Goal: Task Accomplishment & Management: Manage account settings

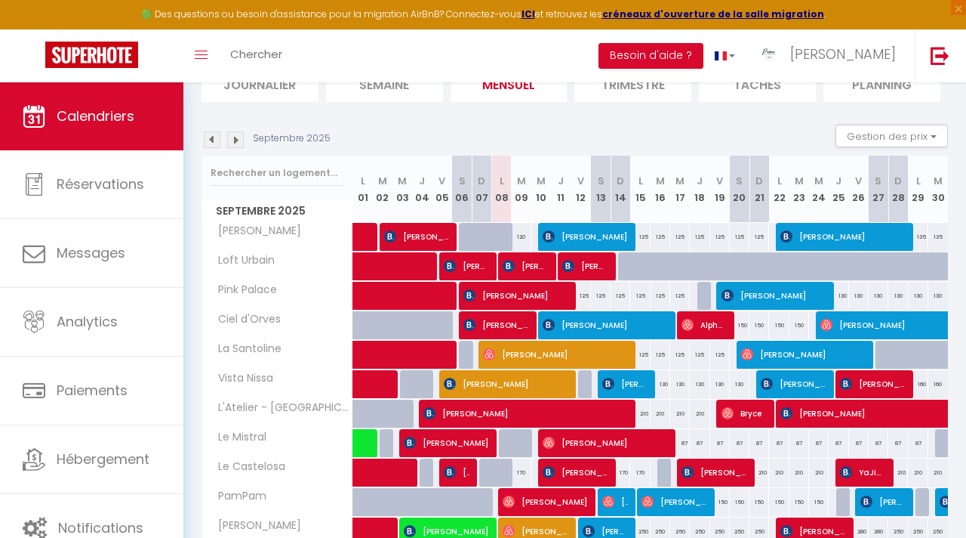
scroll to position [99, 0]
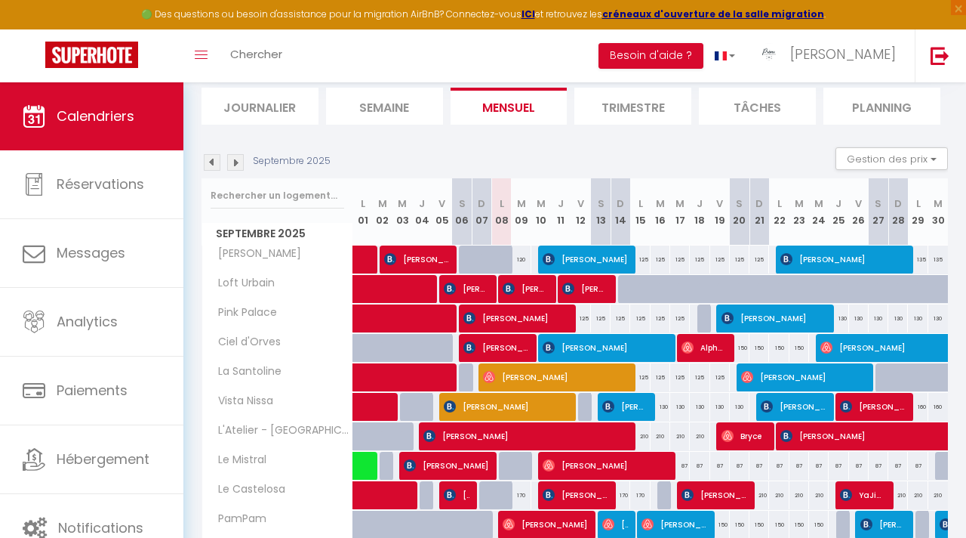
click at [234, 158] on img at bounding box center [235, 162] width 17 height 17
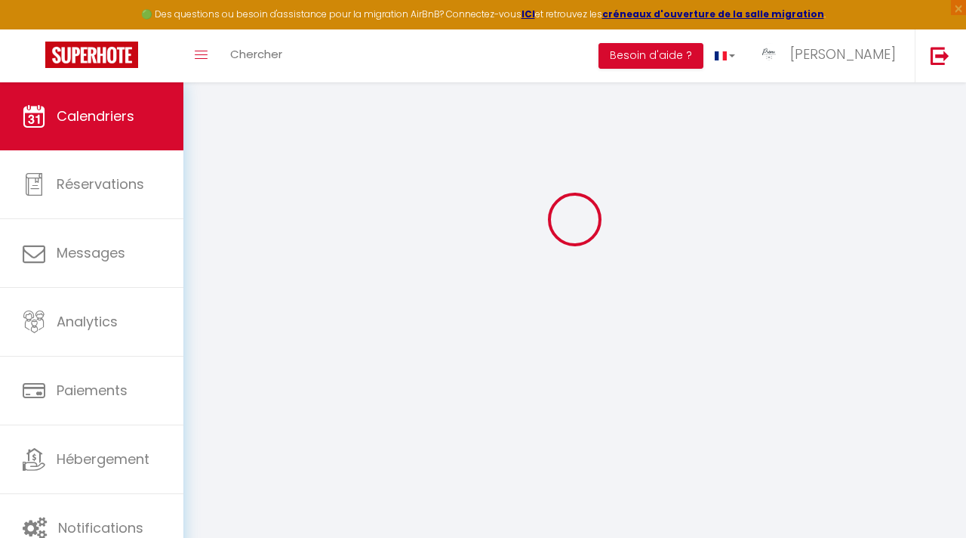
scroll to position [82, 0]
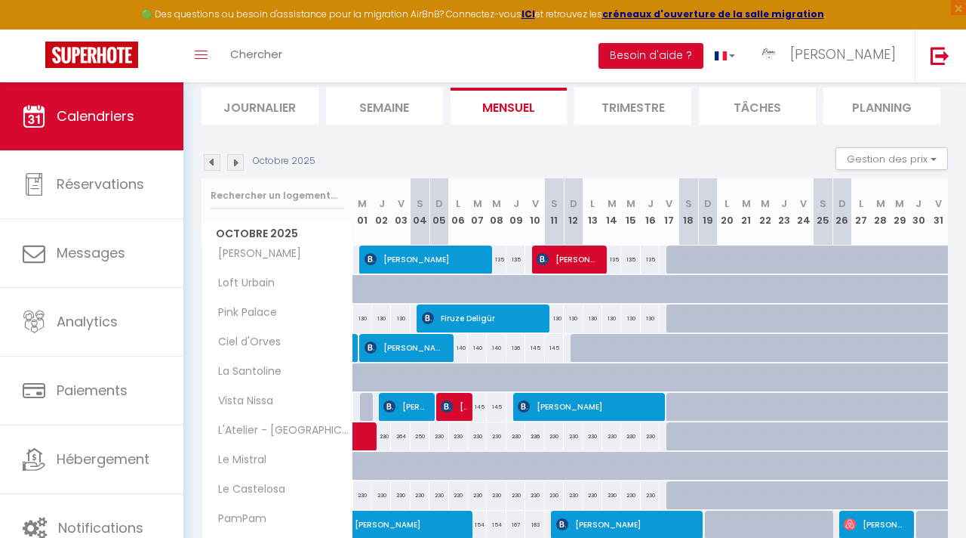
click at [234, 165] on img at bounding box center [235, 162] width 17 height 17
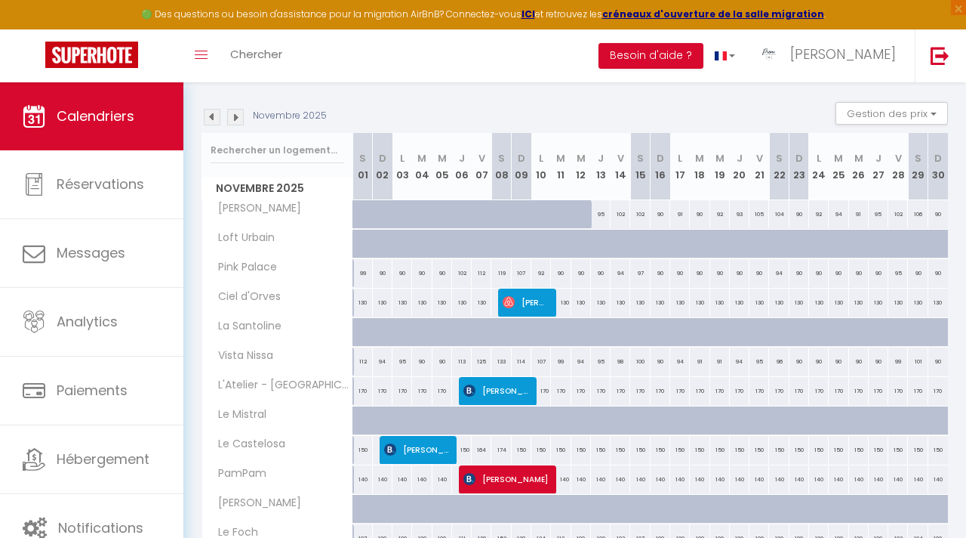
scroll to position [142, 0]
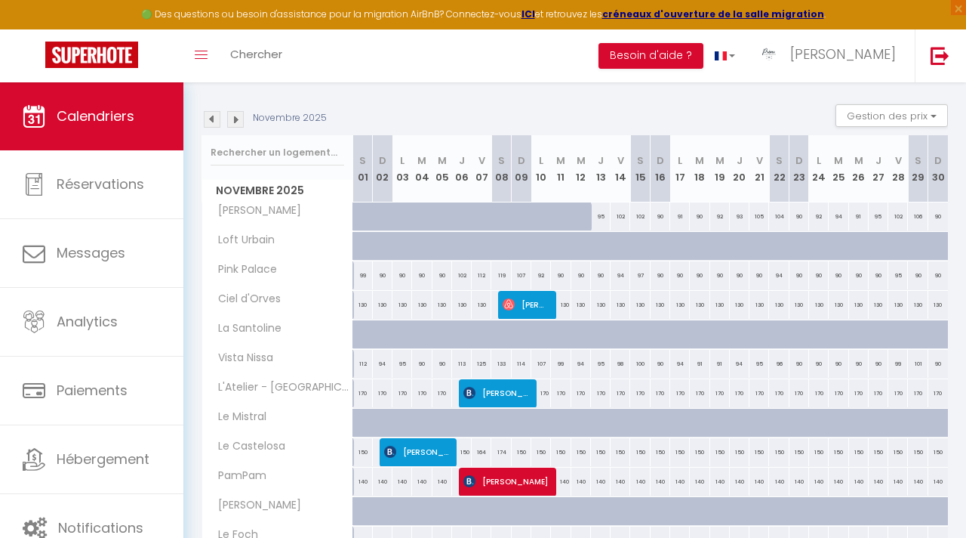
click at [562, 304] on div "130" at bounding box center [561, 305] width 20 height 28
select select "1"
type input "[DATE] Novembre 2025"
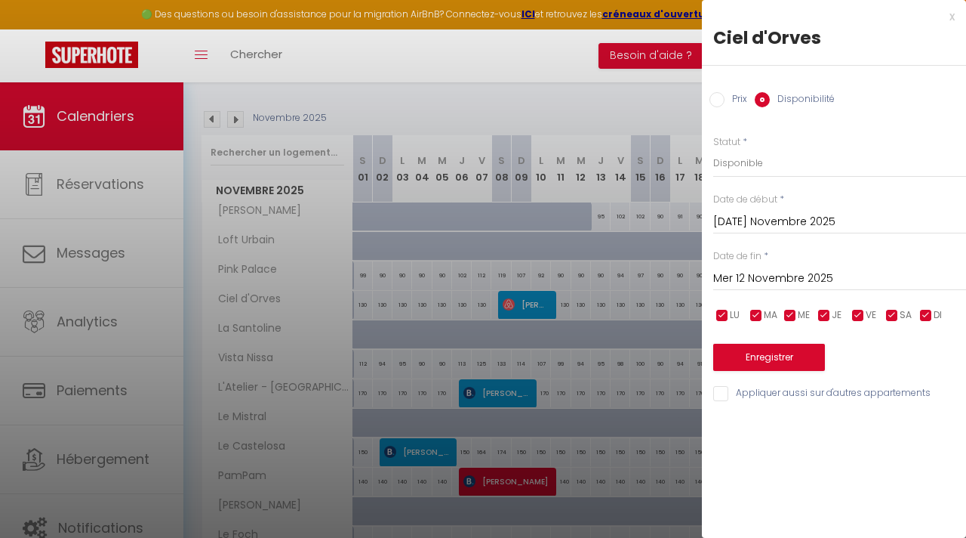
click at [803, 269] on input "Mer 12 Novembre 2025" at bounding box center [839, 279] width 253 height 20
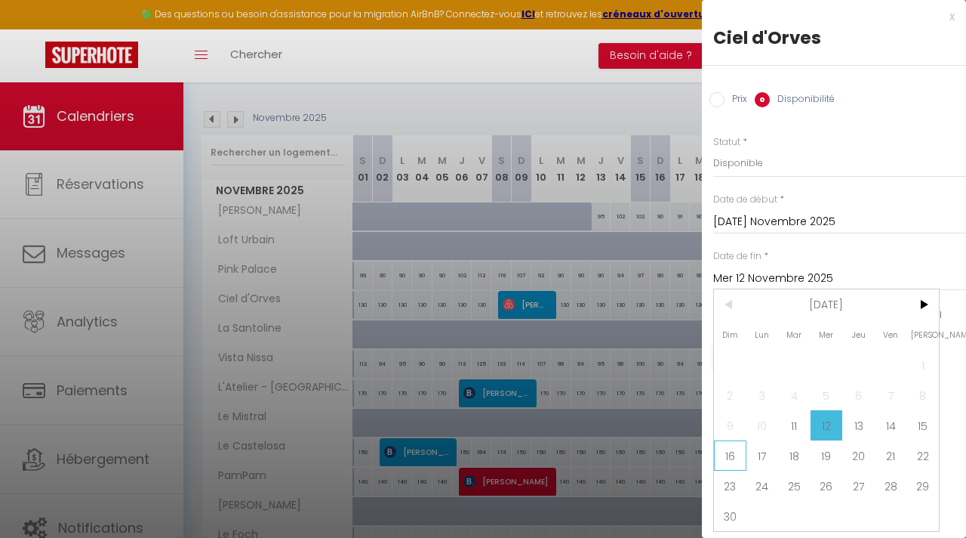
click at [738, 454] on span "16" at bounding box center [730, 455] width 32 height 30
type input "Dim 16 Novembre 2025"
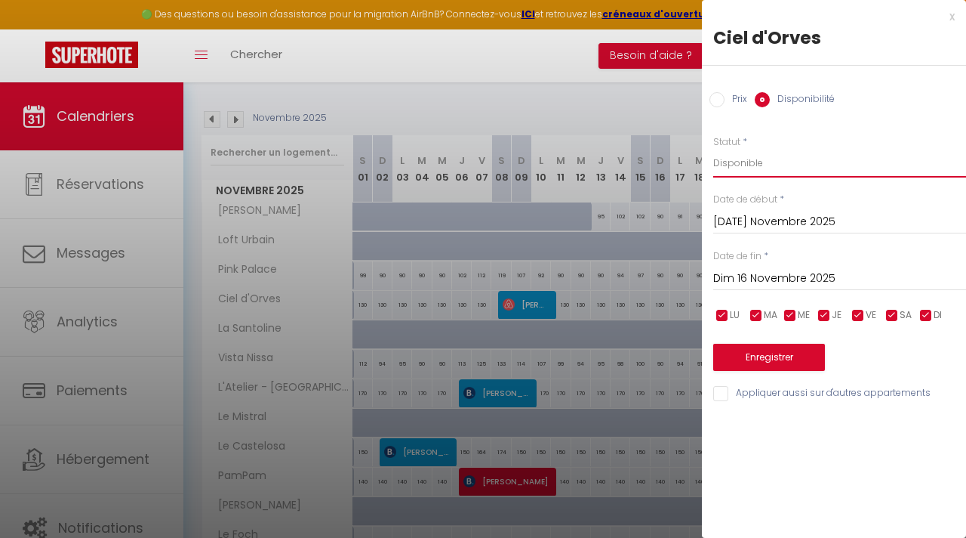
click at [736, 166] on select "Disponible Indisponible" at bounding box center [839, 163] width 253 height 29
select select "0"
click at [789, 359] on button "Enregistrer" at bounding box center [769, 356] width 112 height 27
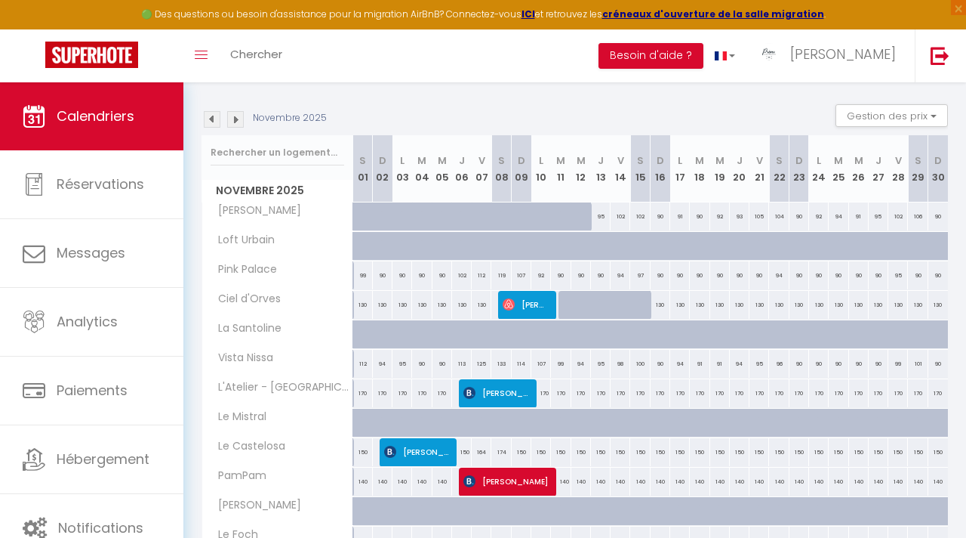
click at [565, 303] on div at bounding box center [569, 305] width 20 height 29
select select "1"
type input "[DATE] Novembre 2025"
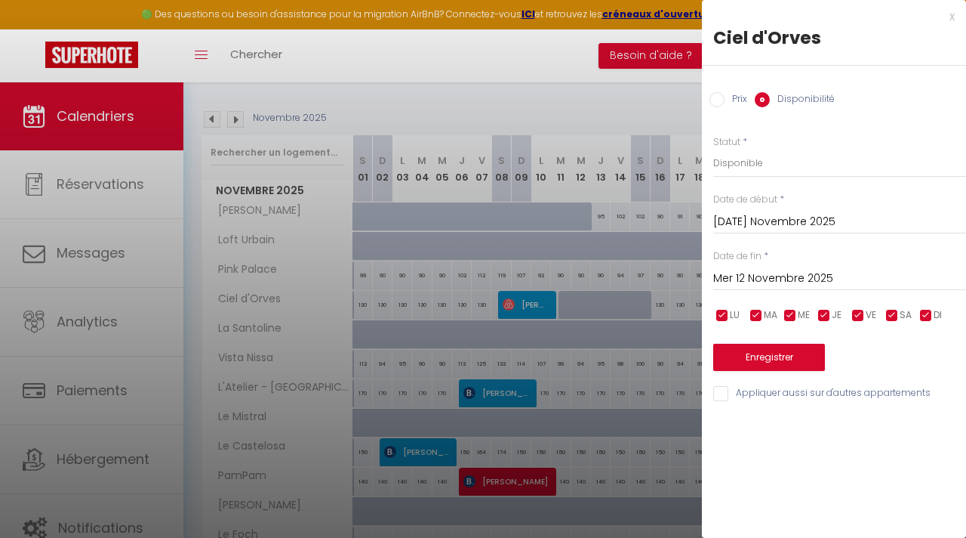
click at [786, 270] on input "Mer 12 Novembre 2025" at bounding box center [839, 279] width 253 height 20
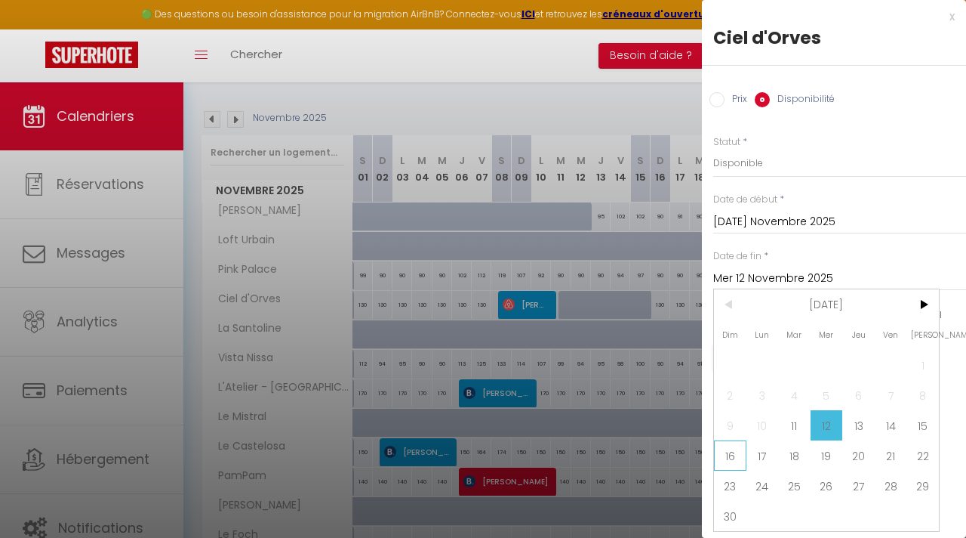
click at [731, 450] on span "16" at bounding box center [730, 455] width 32 height 30
type input "Dim 16 Novembre 2025"
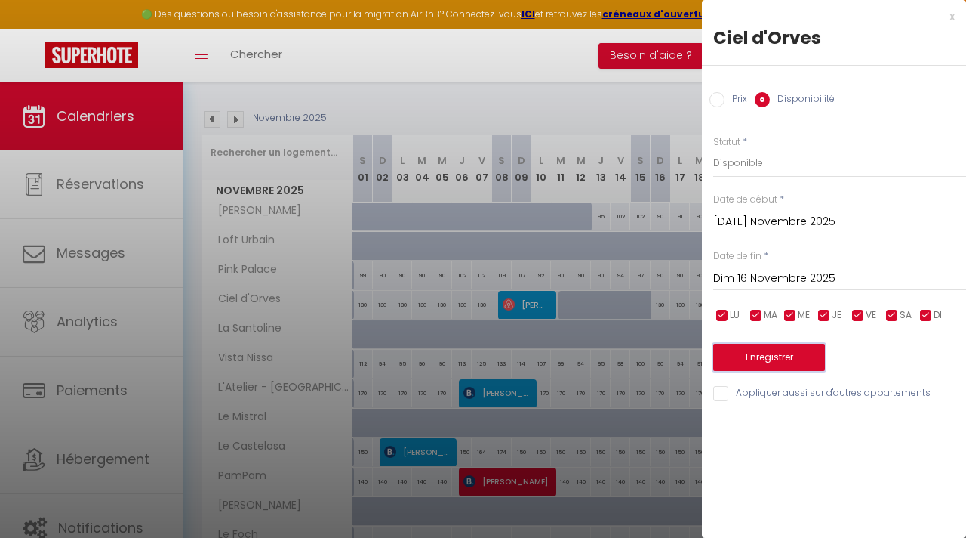
click at [768, 353] on button "Enregistrer" at bounding box center [769, 356] width 112 height 27
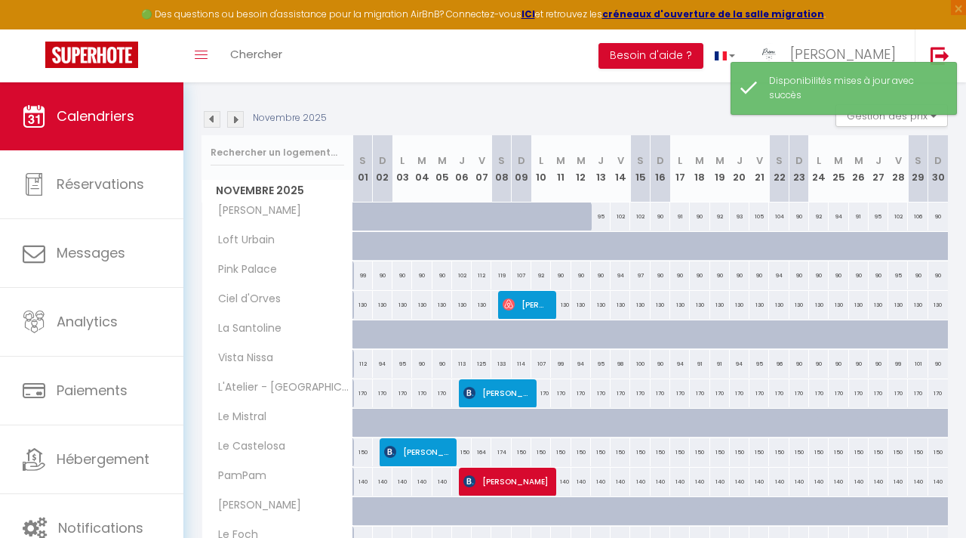
click at [239, 114] on img at bounding box center [235, 119] width 17 height 17
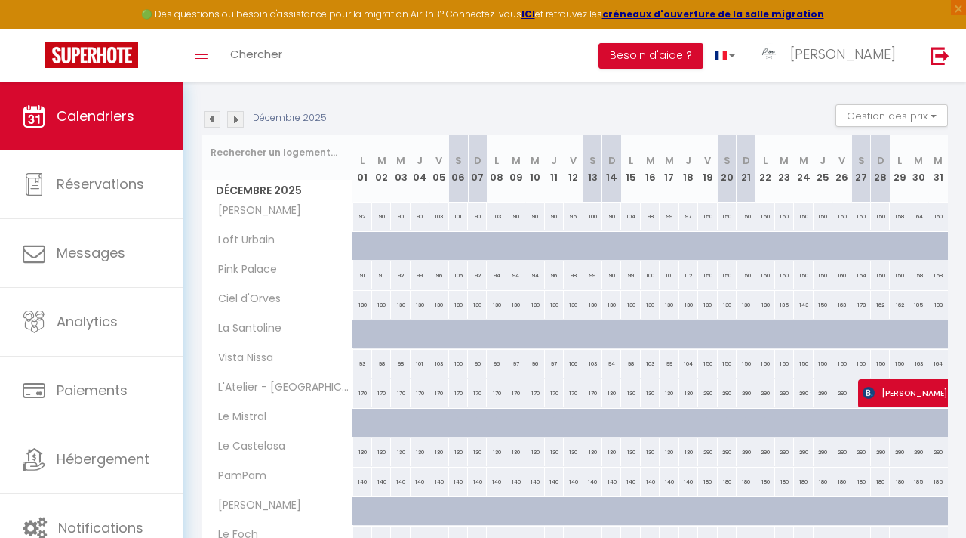
click at [553, 305] on div "130" at bounding box center [554, 305] width 19 height 28
select select "1"
type input "Jeu 11 Décembre 2025"
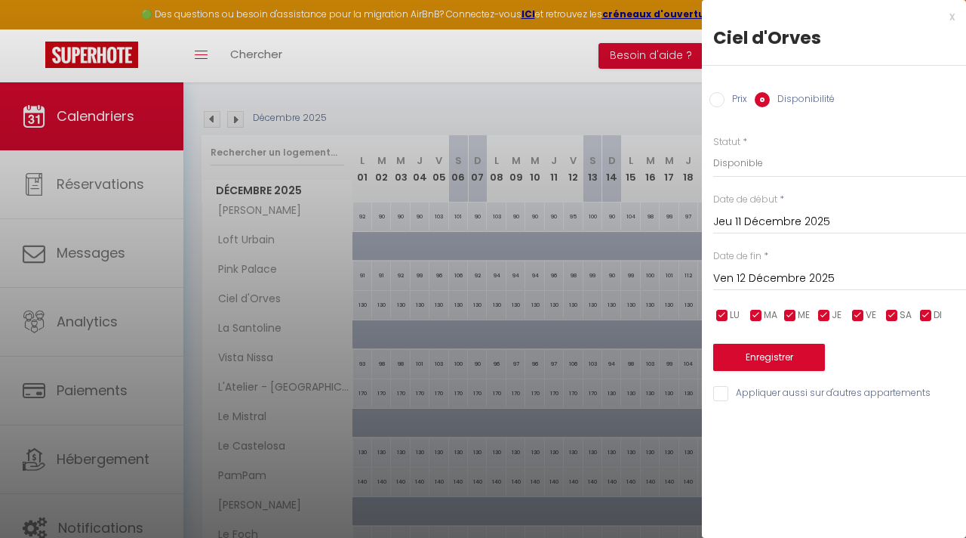
click at [783, 282] on input "Ven 12 Décembre 2025" at bounding box center [839, 279] width 253 height 20
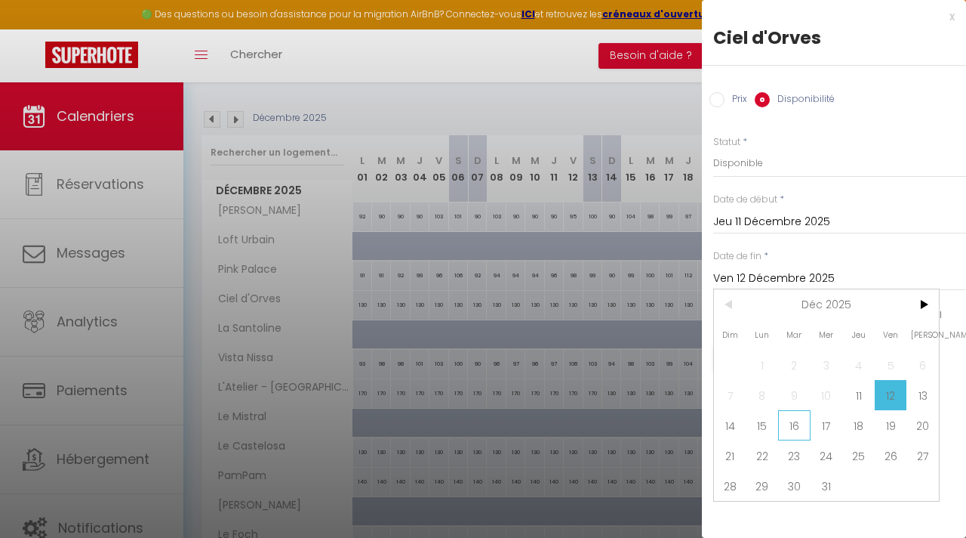
click at [797, 423] on span "16" at bounding box center [794, 425] width 32 height 30
type input "[DATE] Décembre 2025"
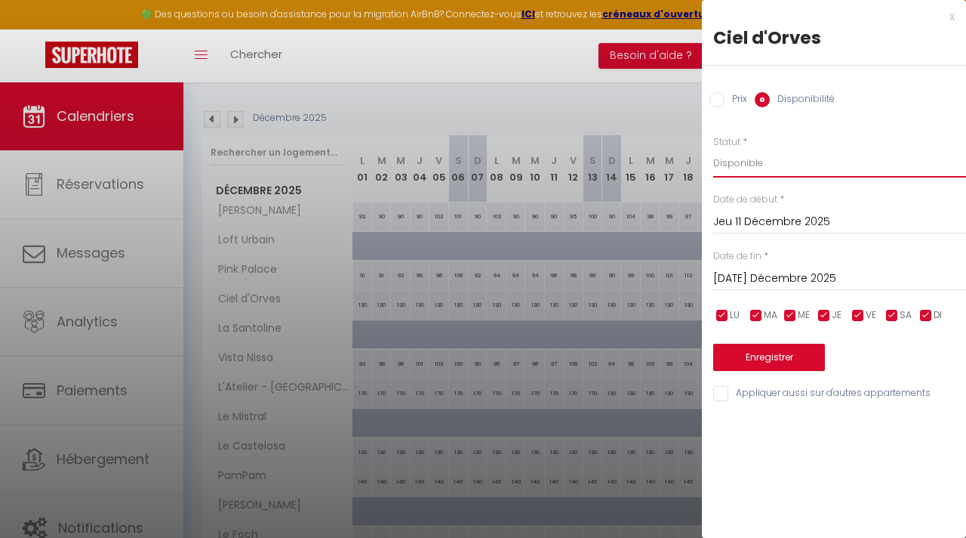
click at [756, 159] on select "Disponible Indisponible" at bounding box center [839, 163] width 253 height 29
select select "0"
click at [747, 366] on button "Enregistrer" at bounding box center [769, 356] width 112 height 27
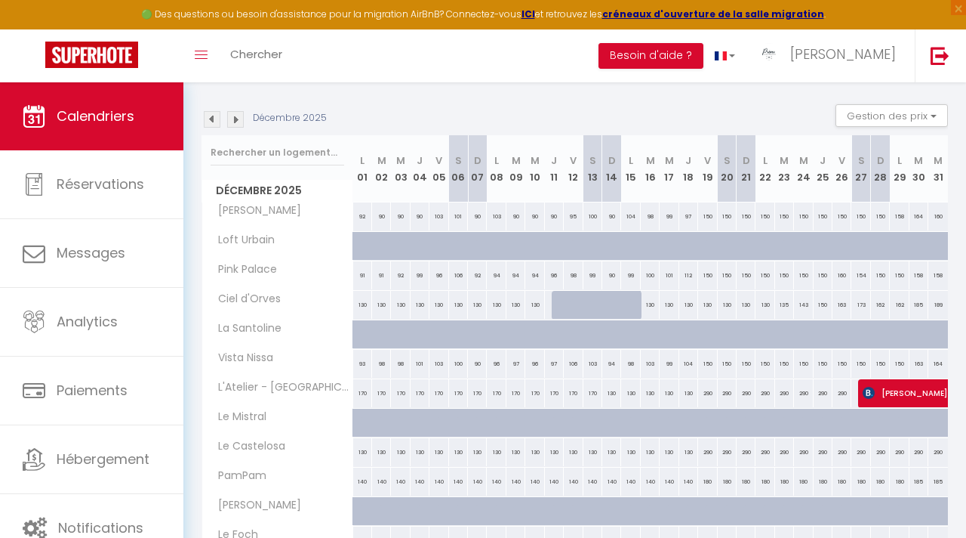
click at [651, 310] on div "130" at bounding box center [650, 305] width 19 height 28
select select "1"
type input "[DATE] Décembre 2025"
type input "Mer 17 Décembre 2025"
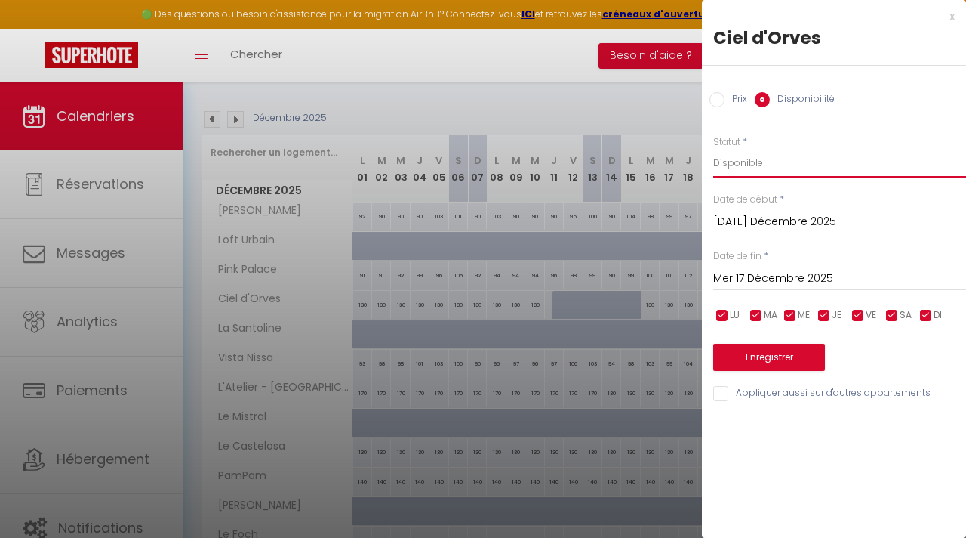
click at [736, 161] on select "Disponible Indisponible" at bounding box center [839, 163] width 253 height 29
select select "0"
click at [777, 358] on button "Enregistrer" at bounding box center [769, 356] width 112 height 27
